Goal: Information Seeking & Learning: Learn about a topic

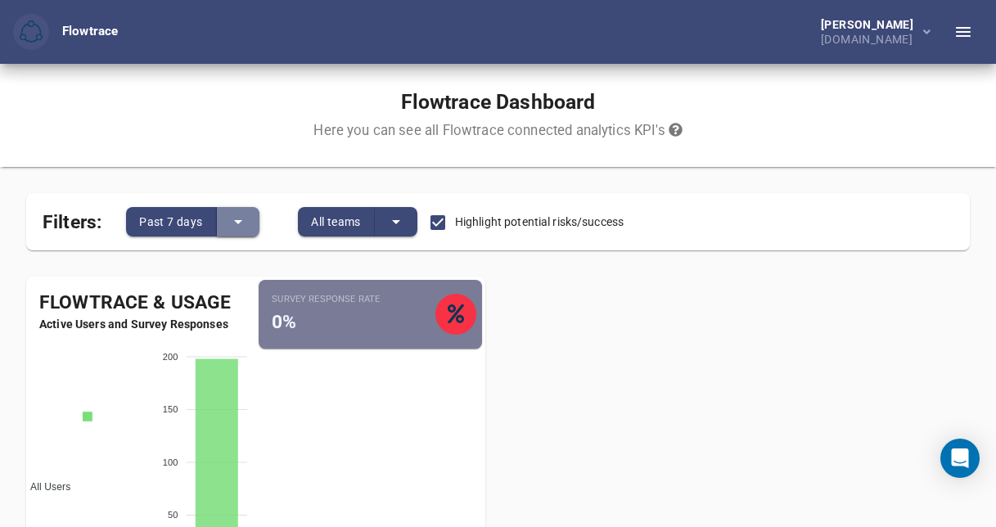
click at [245, 211] on button "split button" at bounding box center [238, 221] width 43 height 29
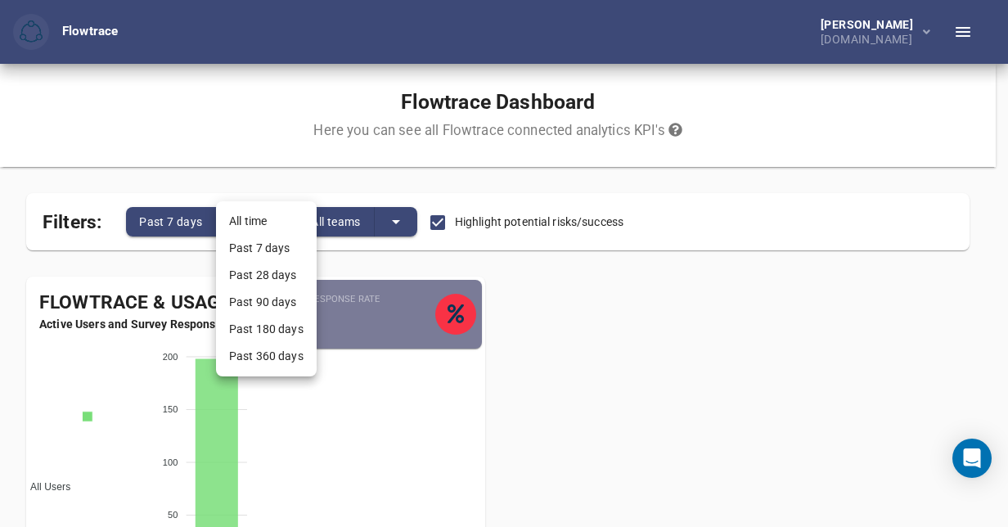
click at [262, 250] on li "Past 7 days" at bounding box center [266, 248] width 101 height 27
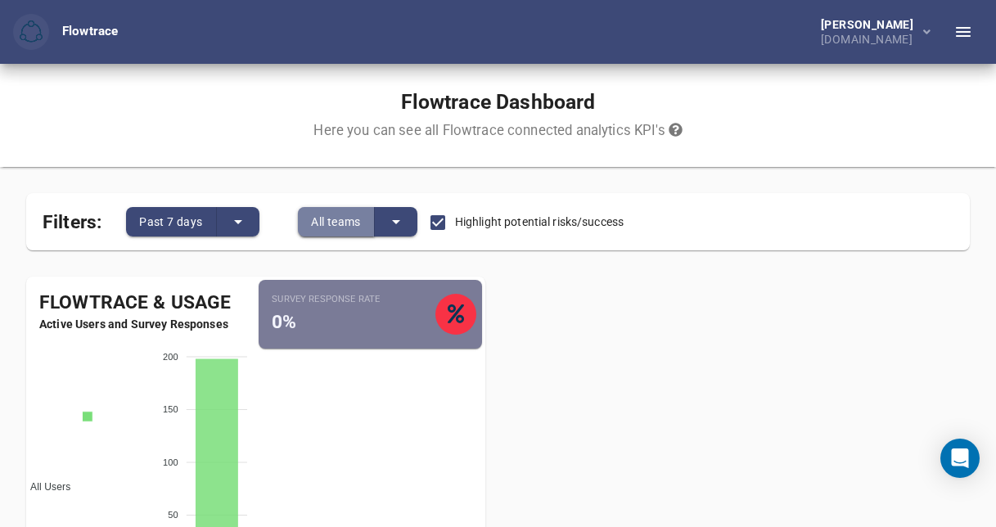
click at [360, 226] on span "All teams" at bounding box center [336, 222] width 50 height 20
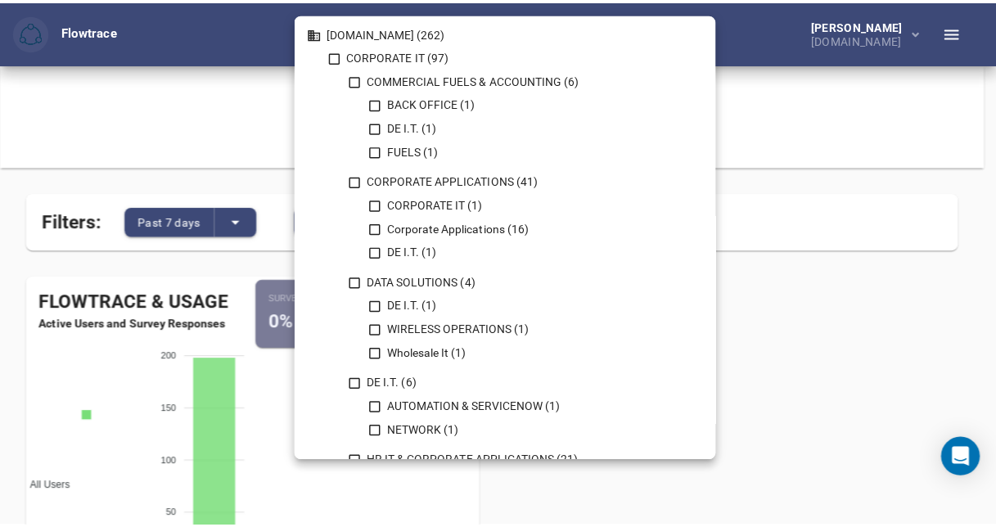
scroll to position [4, 0]
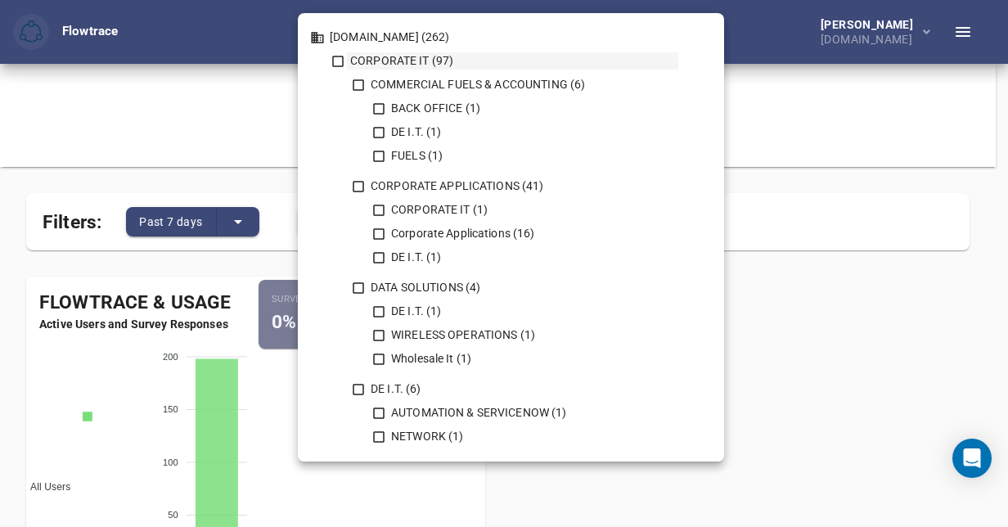
click at [337, 56] on icon at bounding box center [337, 61] width 11 height 11
click at [821, 311] on div at bounding box center [504, 263] width 1008 height 527
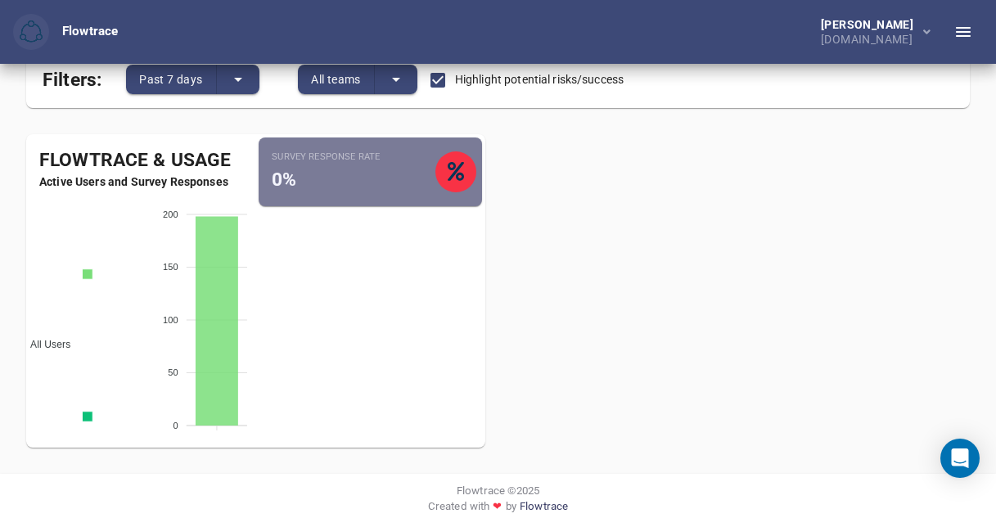
scroll to position [0, 0]
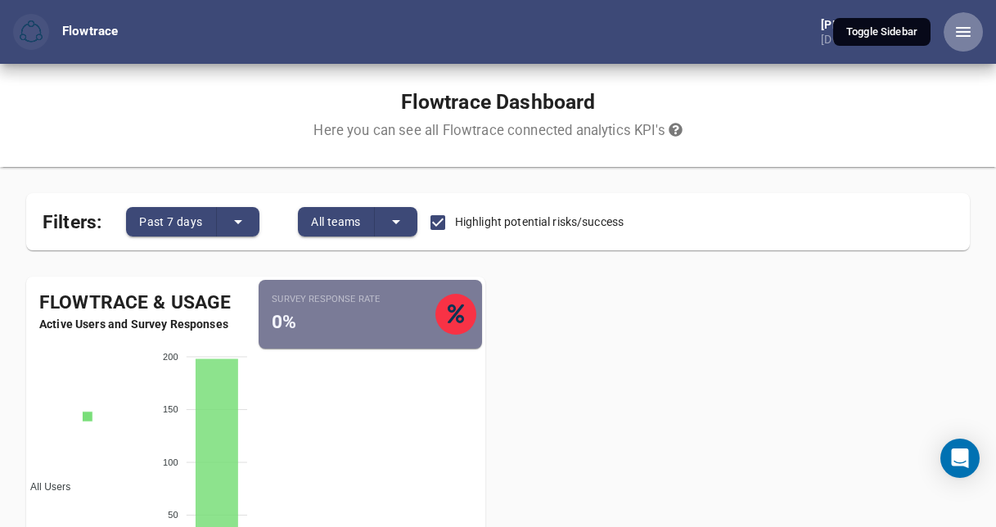
click at [965, 33] on icon "button" at bounding box center [963, 32] width 20 height 20
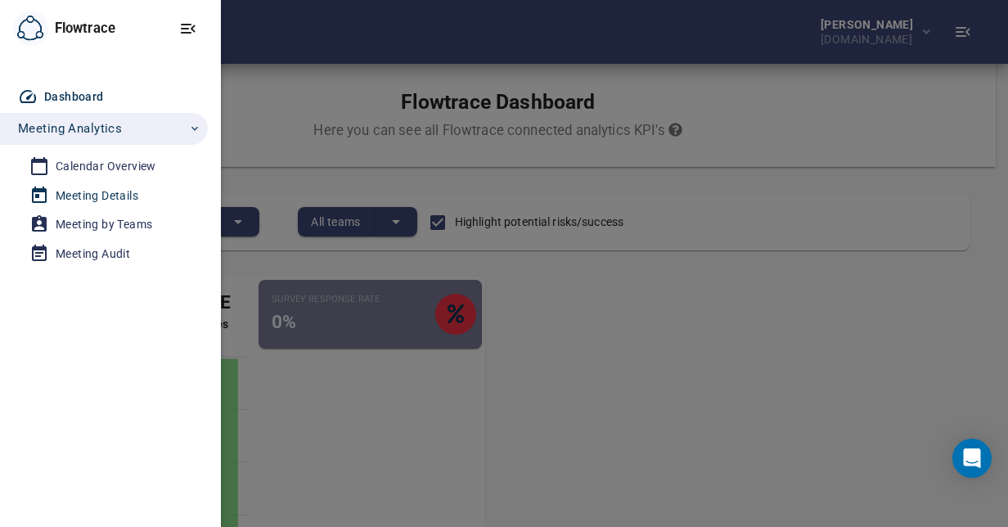
click at [107, 191] on div "Meeting Details" at bounding box center [97, 196] width 83 height 20
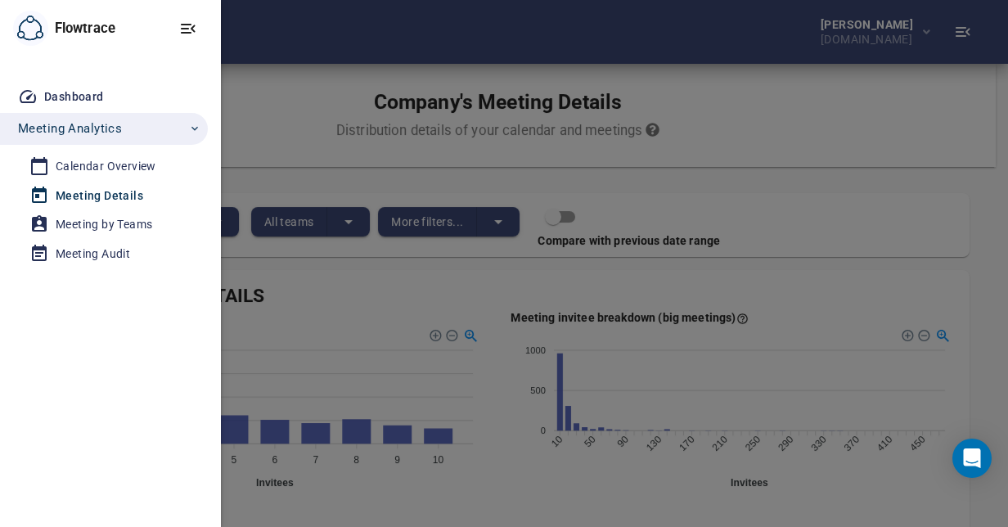
click at [678, 184] on div at bounding box center [504, 263] width 1008 height 527
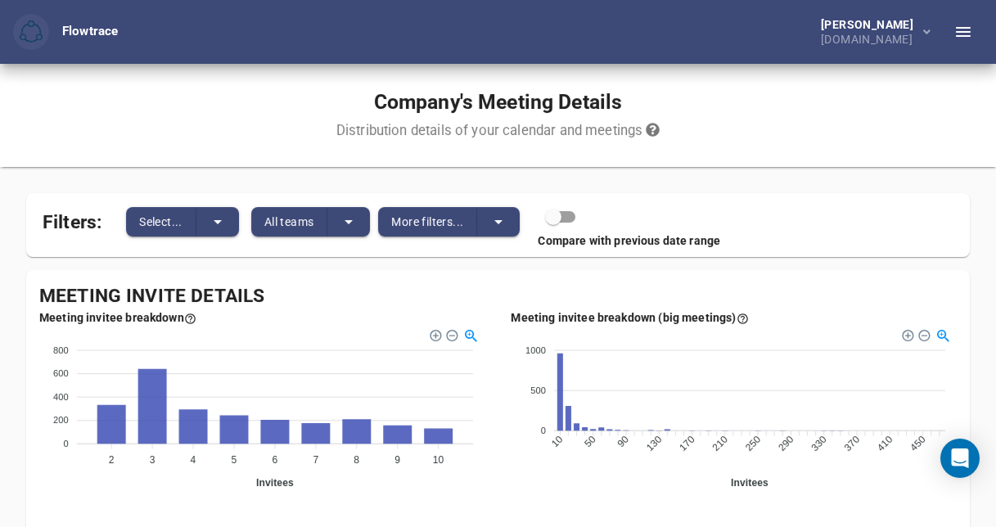
click at [246, 226] on div "All teams" at bounding box center [305, 218] width 132 height 35
click at [227, 223] on icon "split button" at bounding box center [218, 222] width 20 height 20
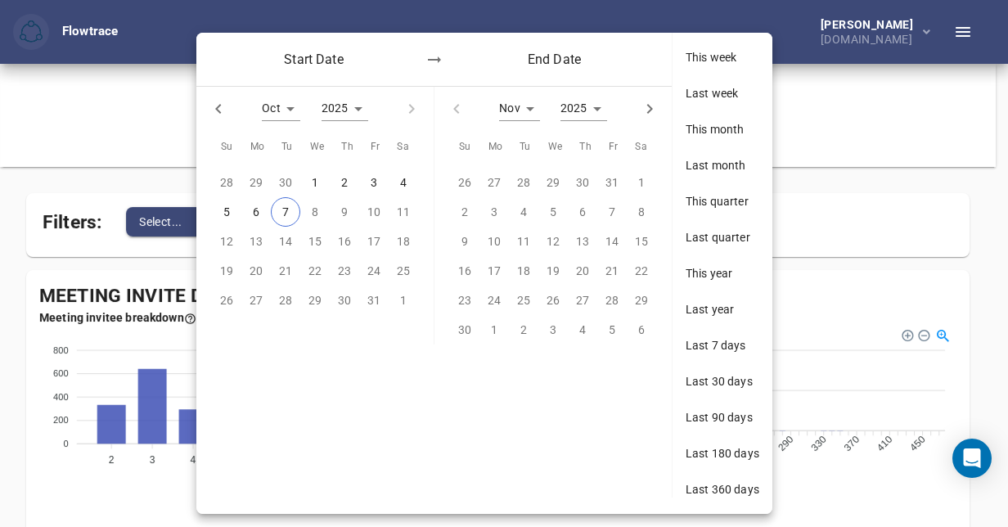
click at [192, 164] on div at bounding box center [504, 263] width 1008 height 527
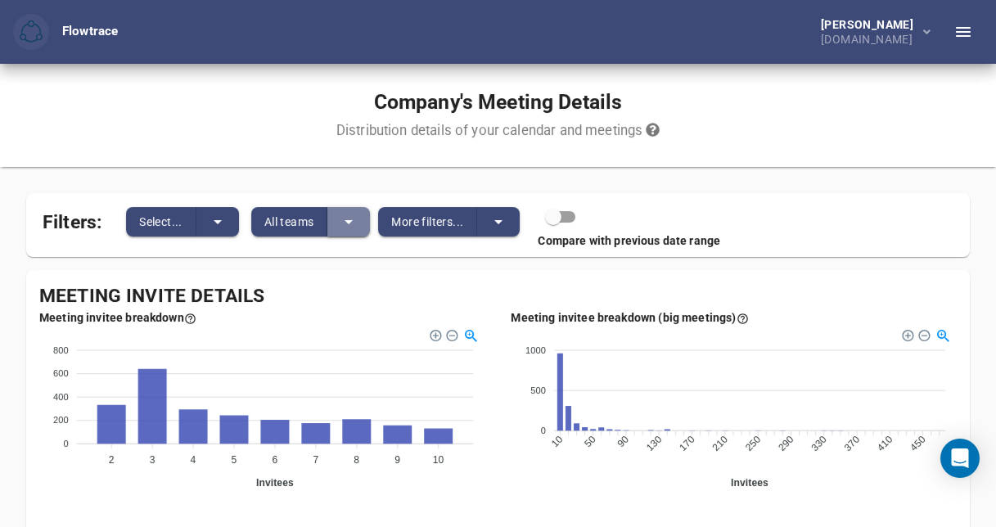
click at [367, 221] on button "split button" at bounding box center [348, 221] width 43 height 29
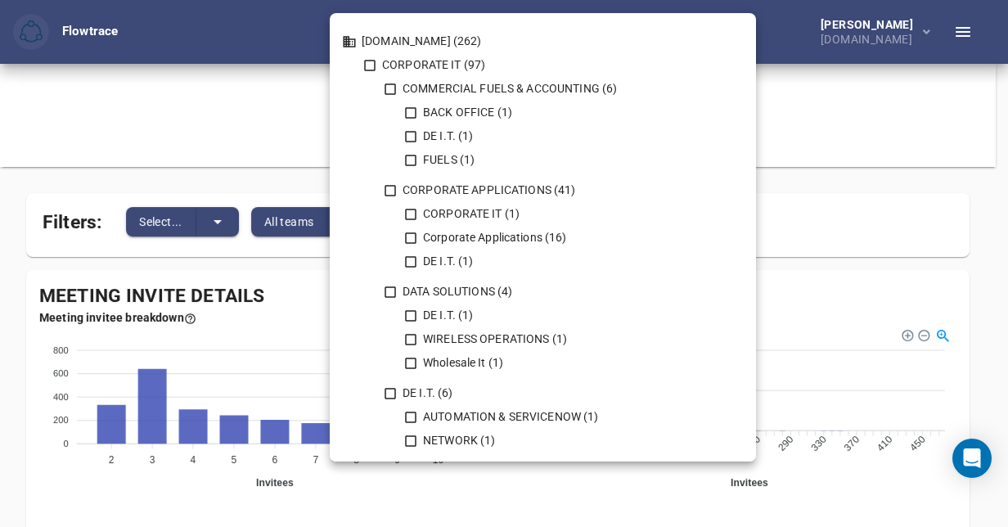
click at [283, 187] on div at bounding box center [504, 263] width 1008 height 527
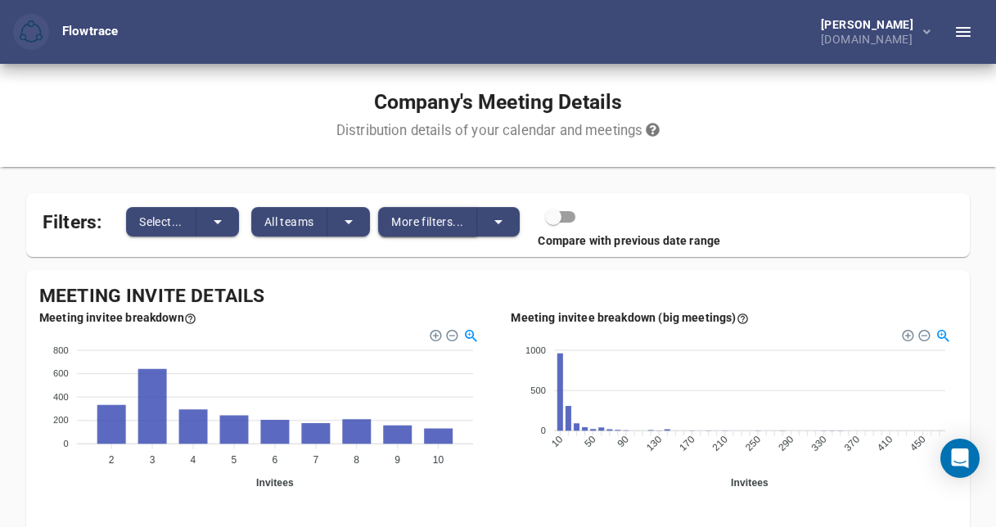
click at [462, 220] on span "More filters..." at bounding box center [427, 222] width 72 height 20
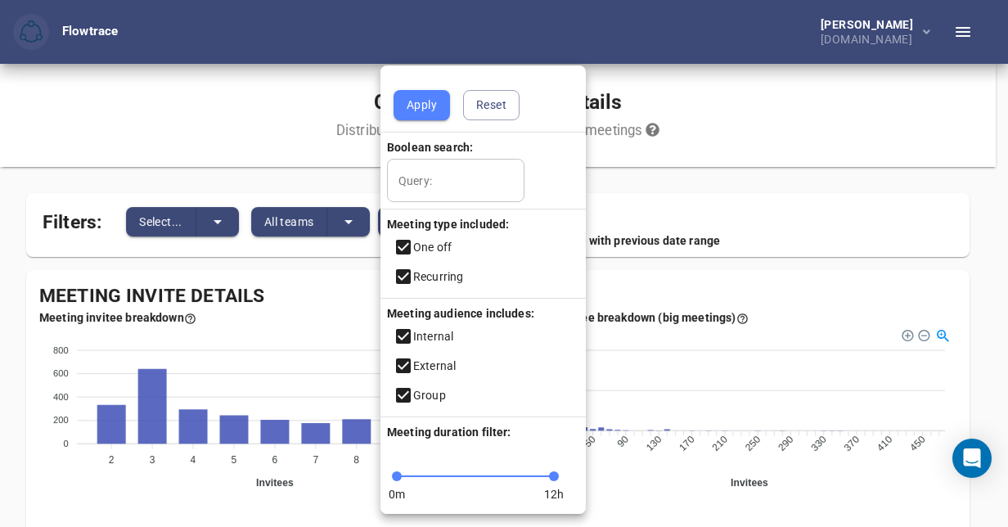
click at [651, 224] on div at bounding box center [504, 263] width 1008 height 527
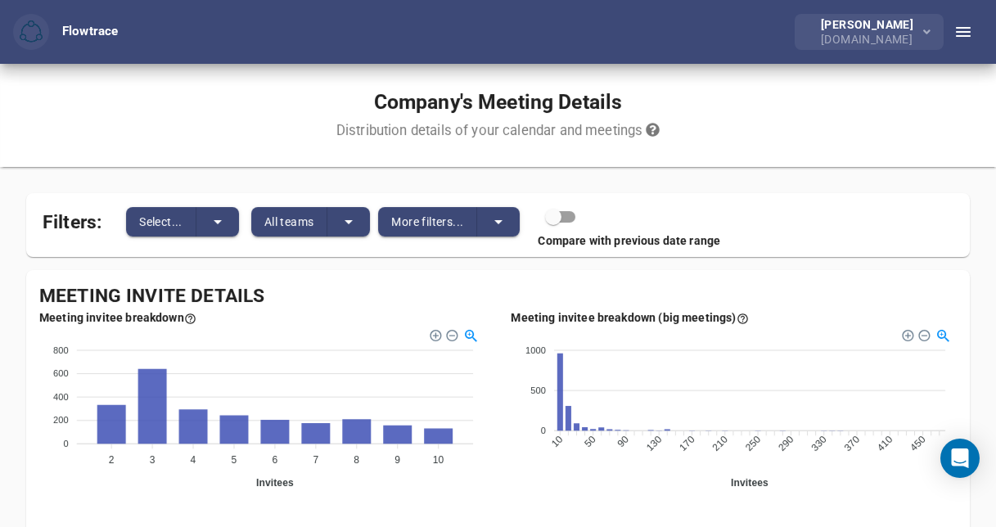
click at [902, 42] on div "[DOMAIN_NAME]" at bounding box center [870, 37] width 99 height 15
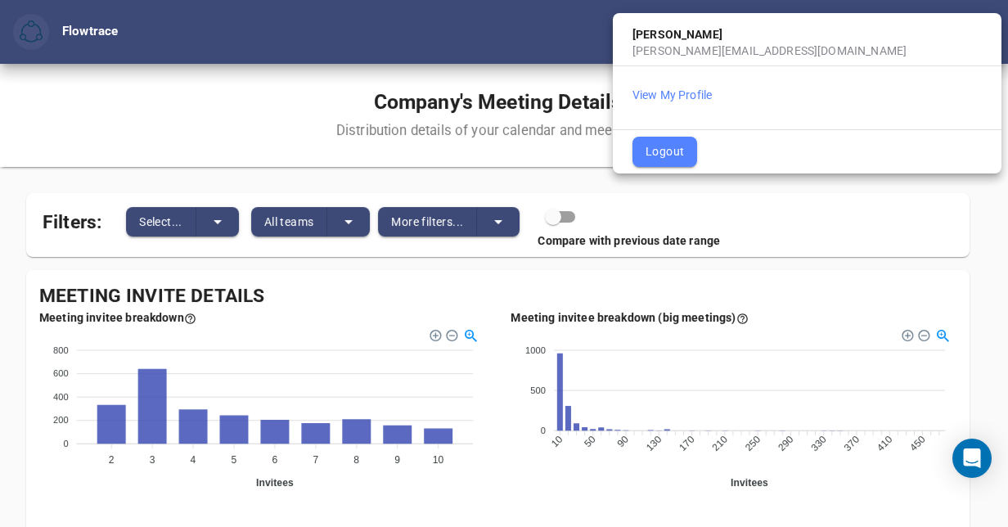
click at [974, 18] on ul "Pickup, Martin [EMAIL_ADDRESS][DOMAIN_NAME] View My Profile Logout" at bounding box center [807, 93] width 389 height 160
click at [856, 203] on div at bounding box center [504, 263] width 1008 height 527
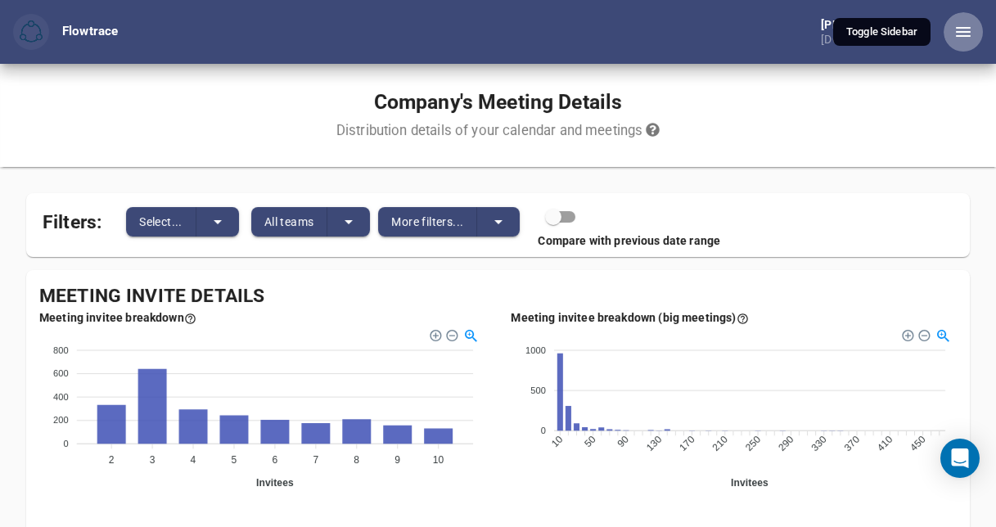
click at [972, 34] on icon "button" at bounding box center [963, 32] width 20 height 20
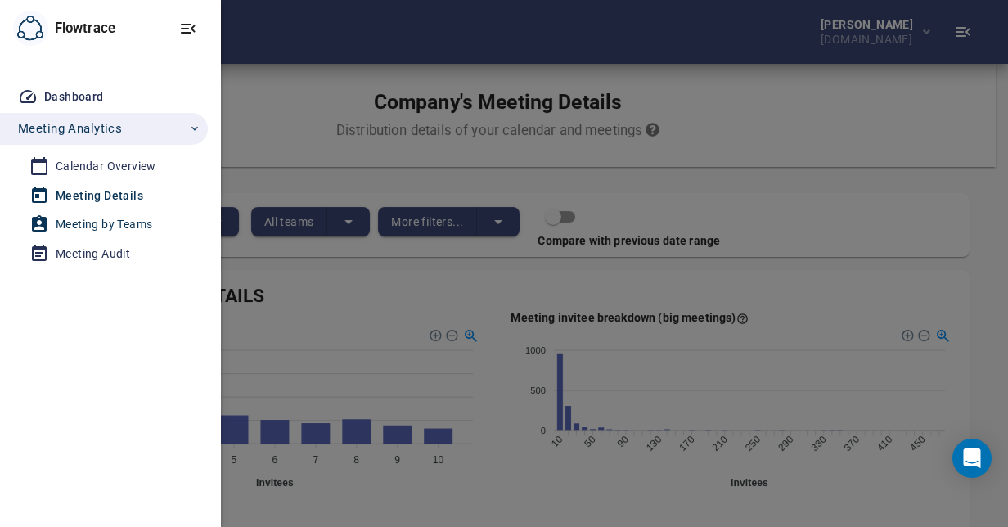
click at [119, 223] on div "Meeting by Teams" at bounding box center [104, 224] width 97 height 20
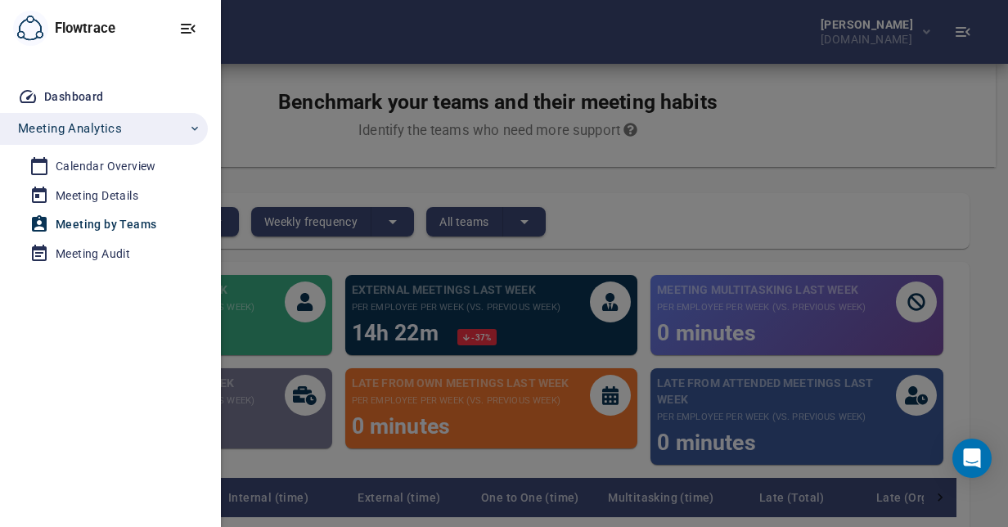
click at [745, 220] on div at bounding box center [504, 263] width 1008 height 527
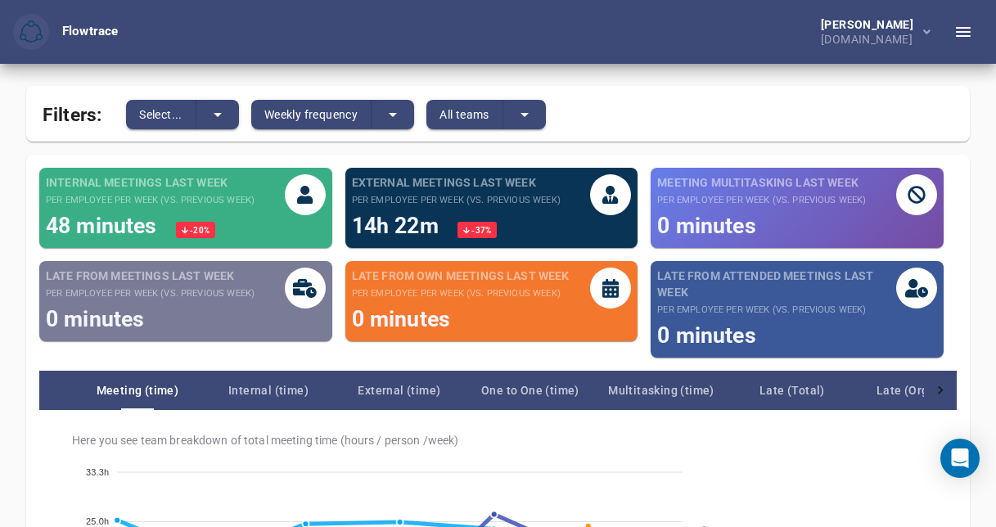
scroll to position [111, 0]
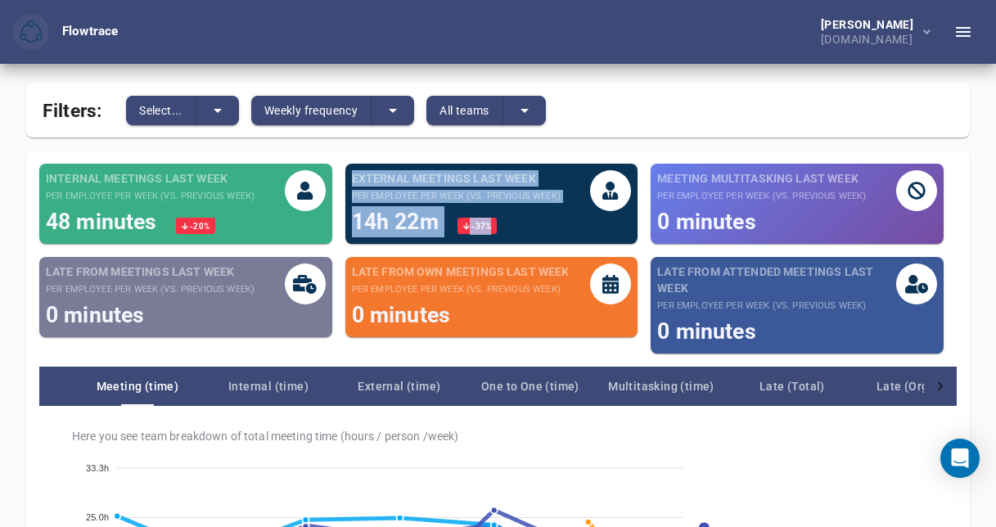
drag, startPoint x: 533, startPoint y: 223, endPoint x: 345, endPoint y: 178, distance: 192.7
click at [345, 178] on div "External meetings last week per employee per week (vs. previous week) 14h 22m -…" at bounding box center [491, 204] width 293 height 80
copy div "External meetings last week per employee per week (vs. previous week) 14h 22m -…"
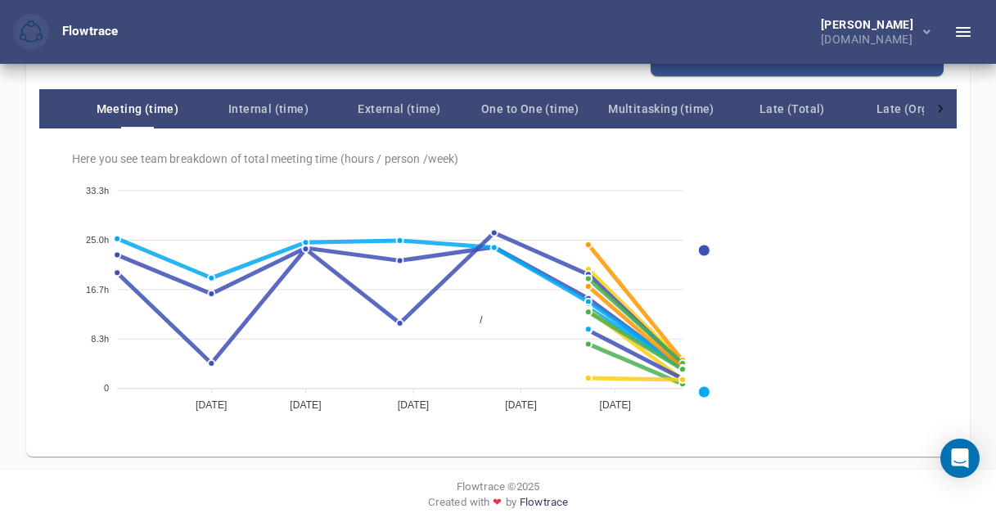
scroll to position [391, 0]
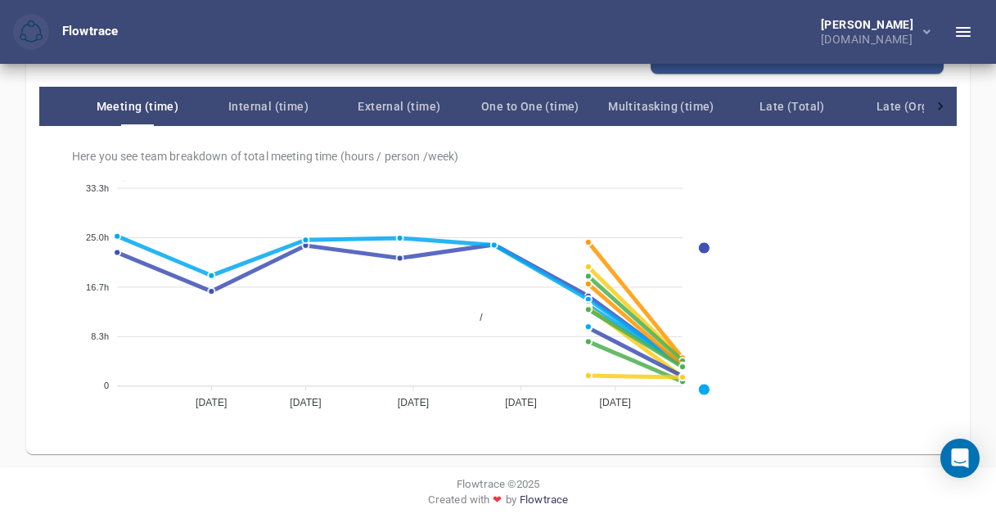
scroll to position [49, 0]
